Goal: Transaction & Acquisition: Purchase product/service

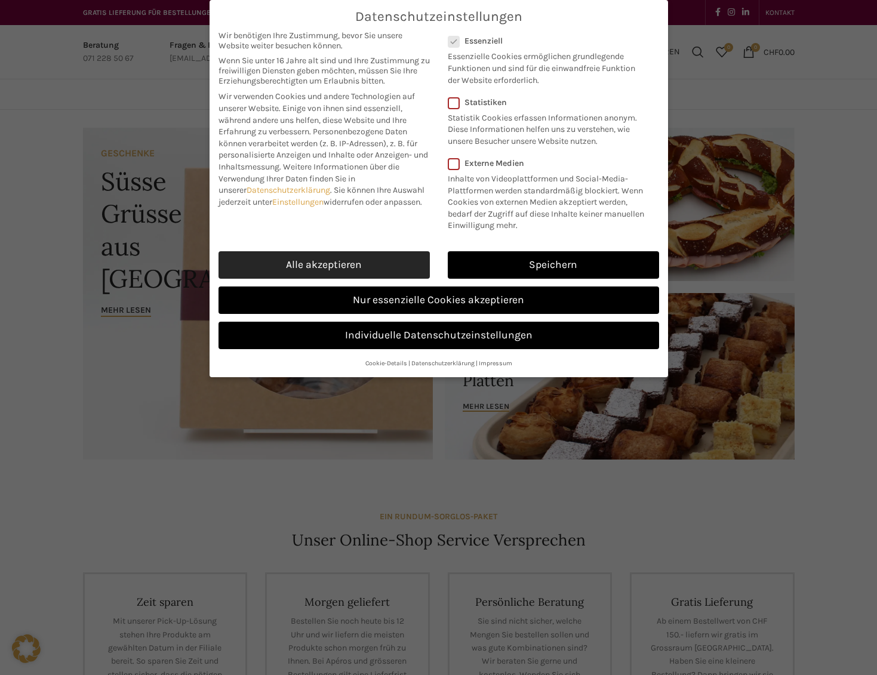
click at [298, 267] on link "Alle akzeptieren" at bounding box center [323, 264] width 211 height 27
checkbox input "true"
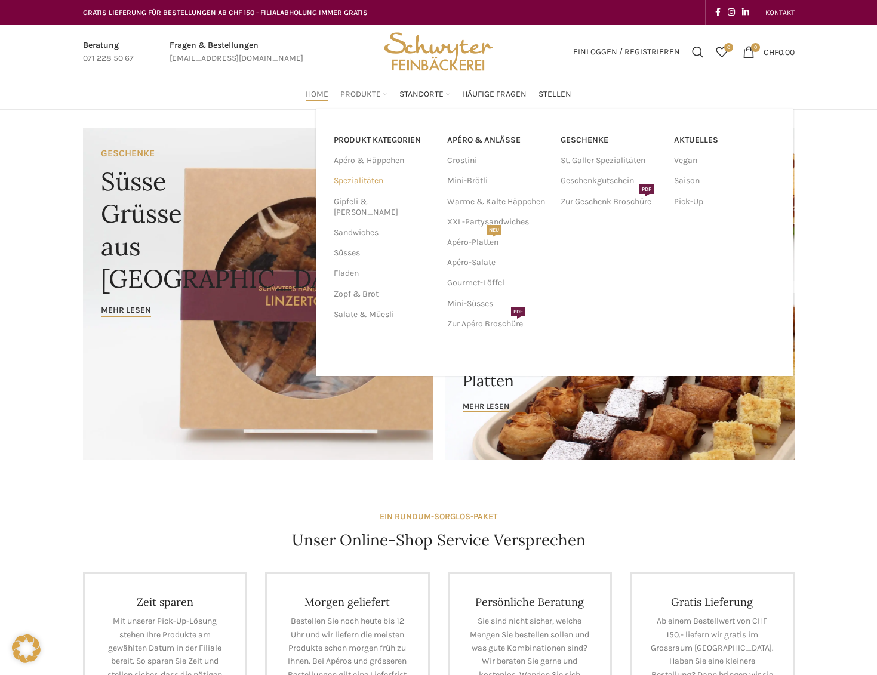
click at [373, 176] on link "Spezialitäten" at bounding box center [383, 181] width 99 height 20
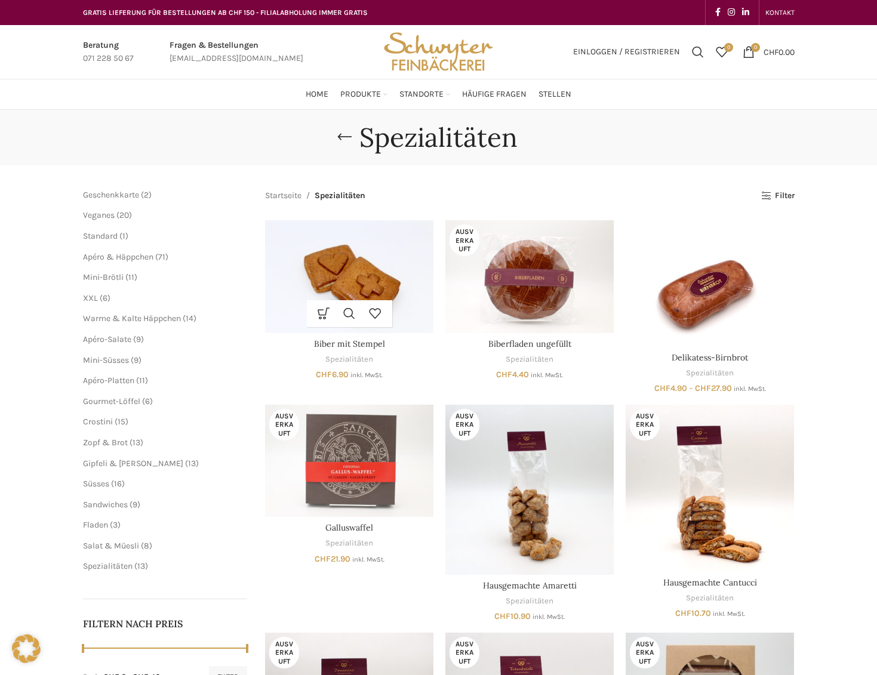
click at [304, 269] on img "Biber mit Stempel" at bounding box center [349, 276] width 168 height 112
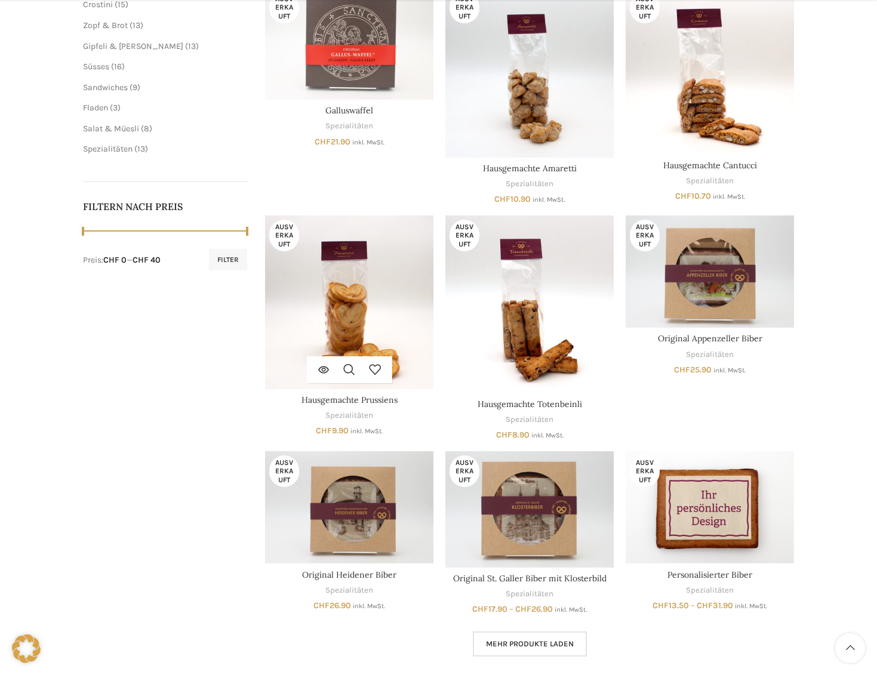
scroll to position [418, 0]
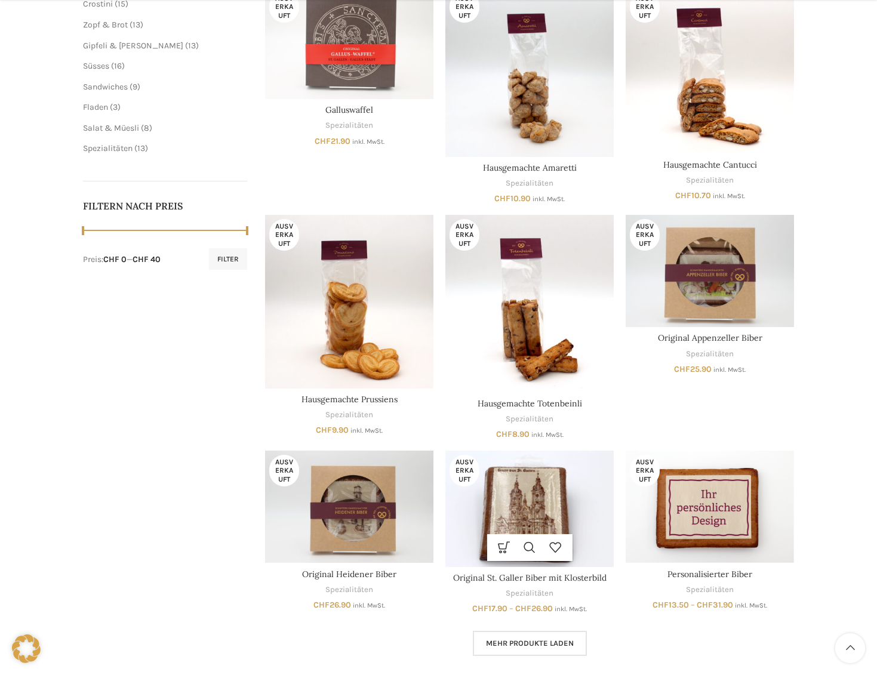
click at [501, 520] on img "Original St. Galler Biber mit Klosterbild" at bounding box center [529, 509] width 168 height 116
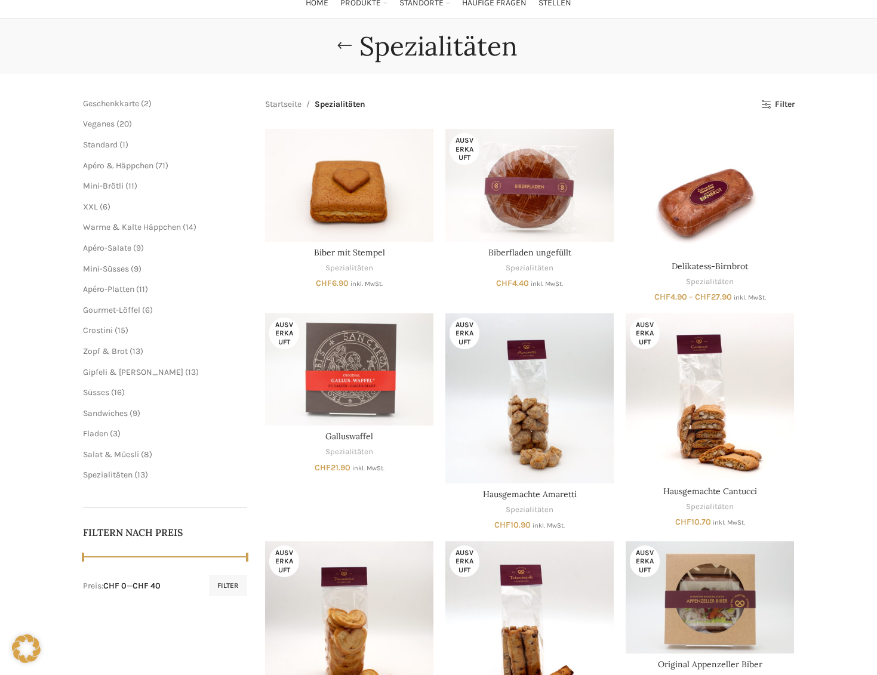
scroll to position [60, 0]
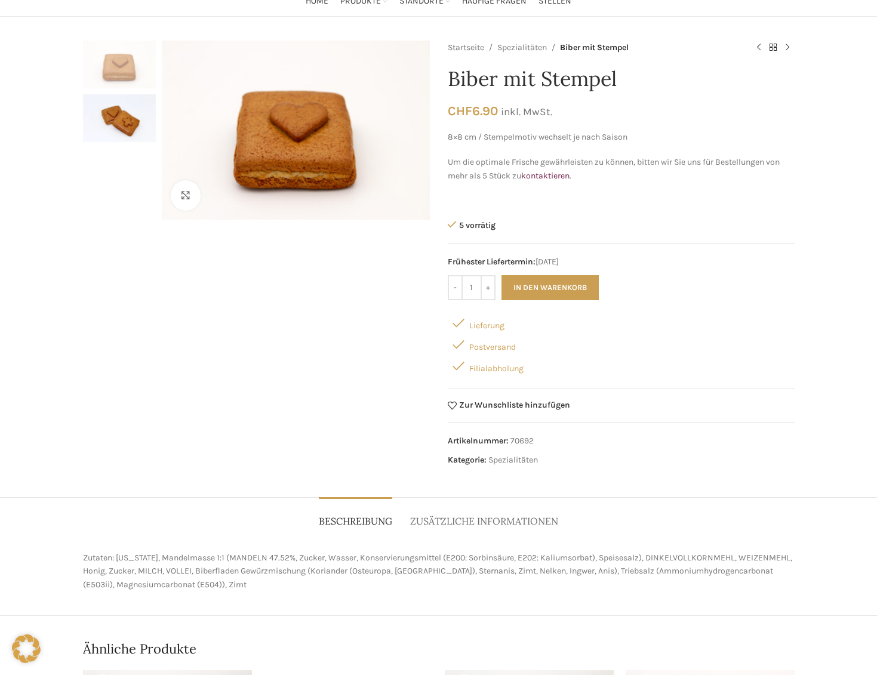
scroll to position [60, 0]
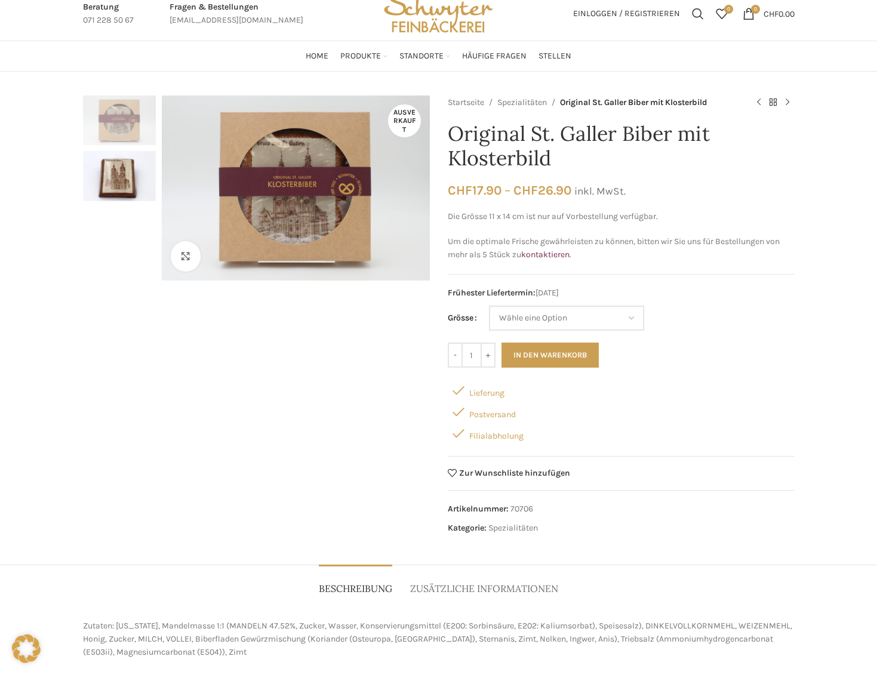
scroll to position [60, 0]
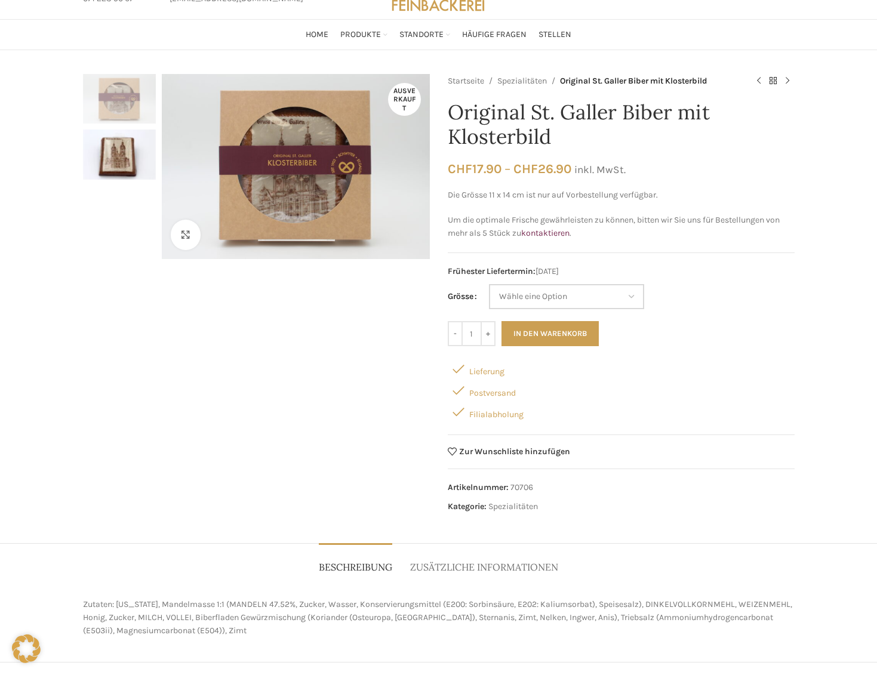
click at [547, 296] on select "Wähle eine Option 11x14 cm (Vorbestellung) 14x17 cm" at bounding box center [566, 296] width 155 height 25
select select "14x17 cm"
click at [489, 284] on select "Wähle eine Option 11x14 cm (Vorbestellung) 14x17 cm" at bounding box center [566, 296] width 155 height 25
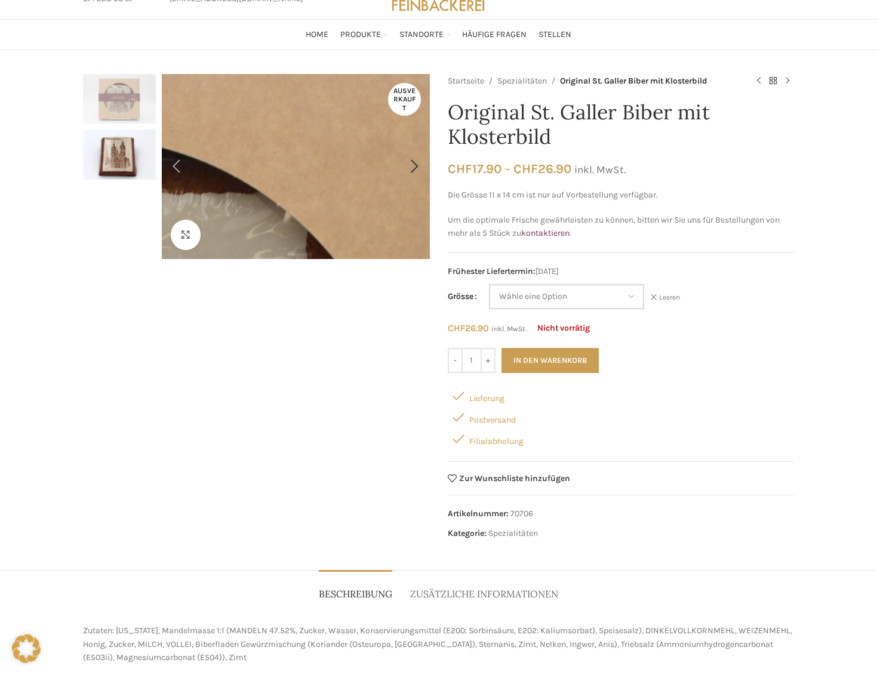
scroll to position [0, 0]
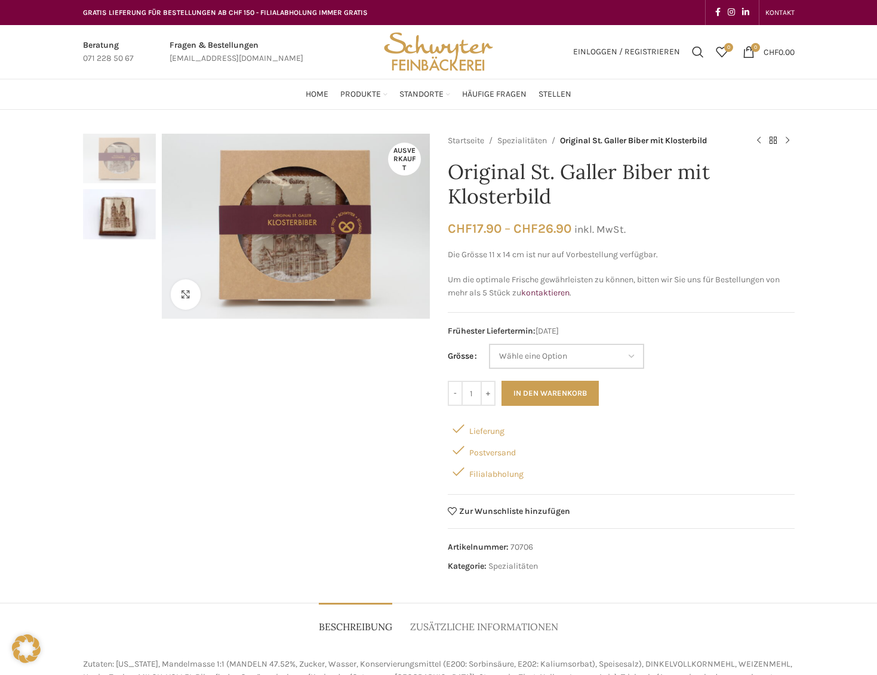
click at [578, 356] on select "Wähle eine Option 11x14 cm (Vorbestellung) 14x17 cm" at bounding box center [566, 356] width 155 height 25
select select "14x17 cm"
click at [489, 344] on select "Wähle eine Option 11x14 cm (Vorbestellung) 14x17 cm" at bounding box center [566, 356] width 155 height 25
